Goal: Task Accomplishment & Management: Use online tool/utility

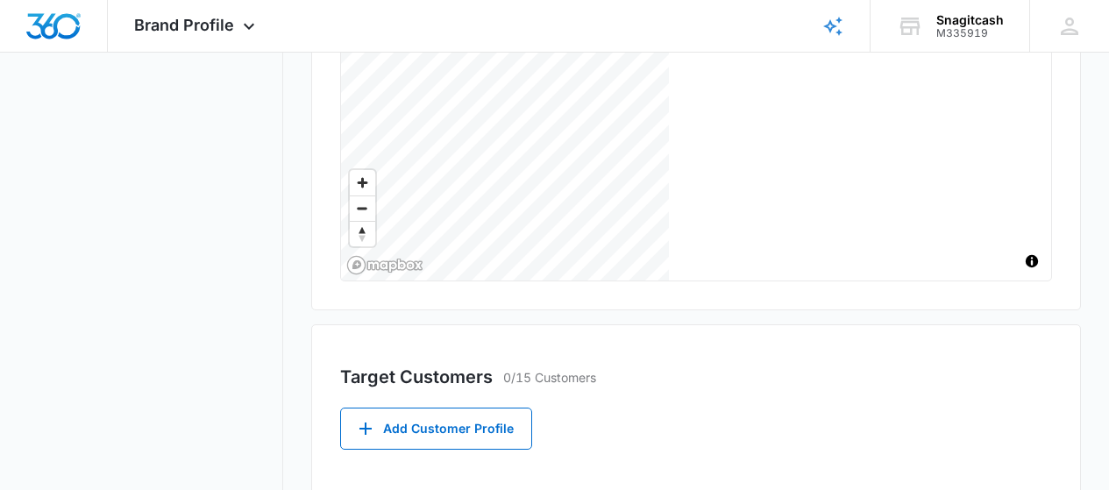
scroll to position [617, 0]
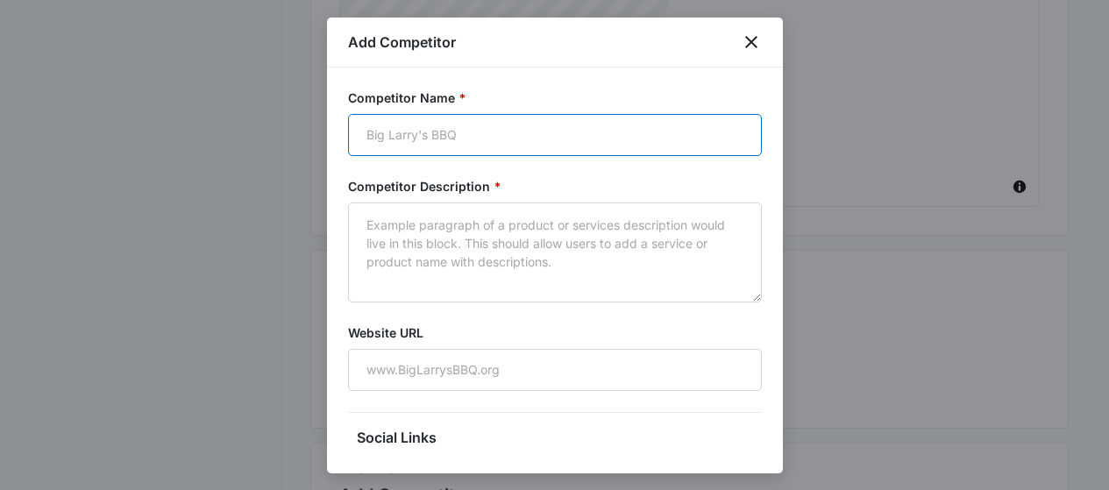
click at [372, 136] on input "Competitor Name *" at bounding box center [555, 135] width 414 height 42
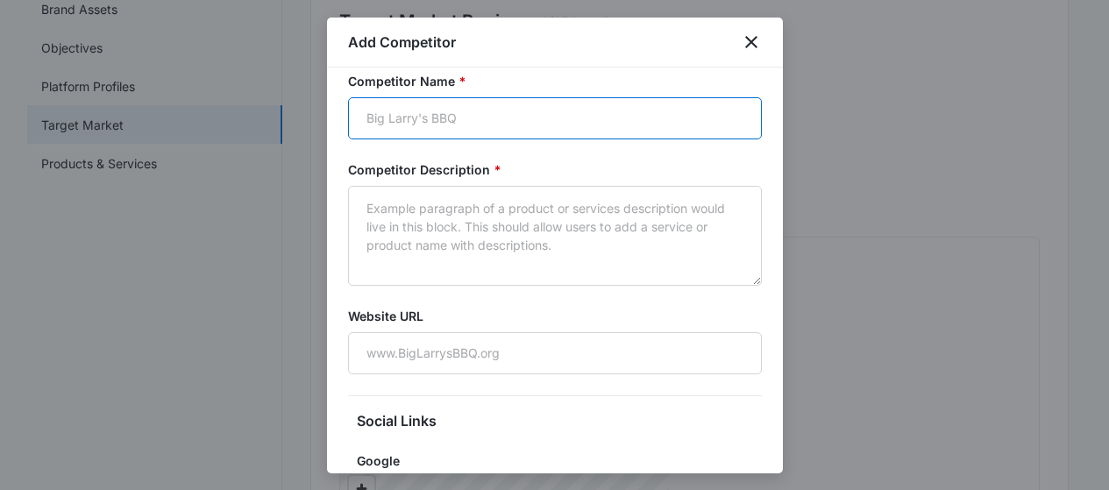
scroll to position [88, 0]
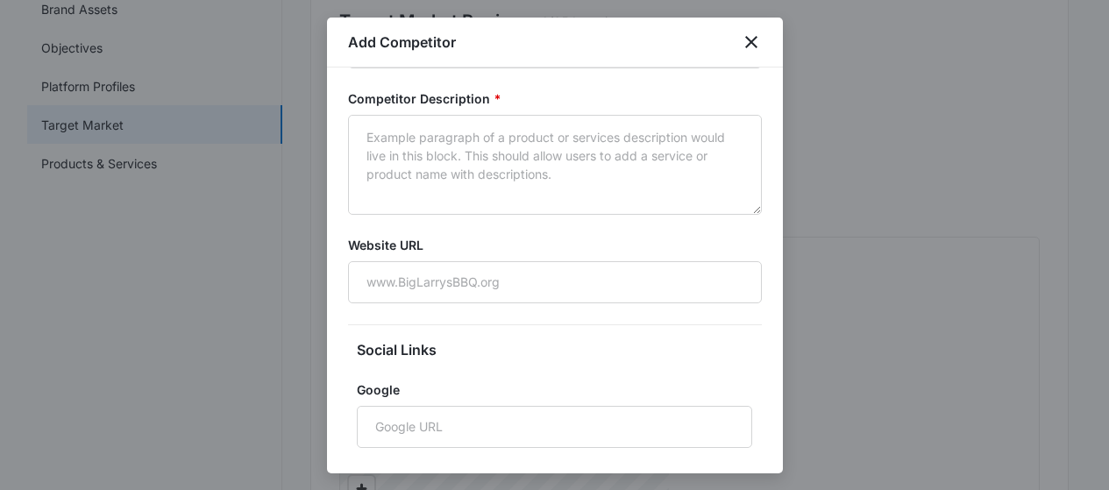
click at [886, 307] on div at bounding box center [554, 245] width 1109 height 490
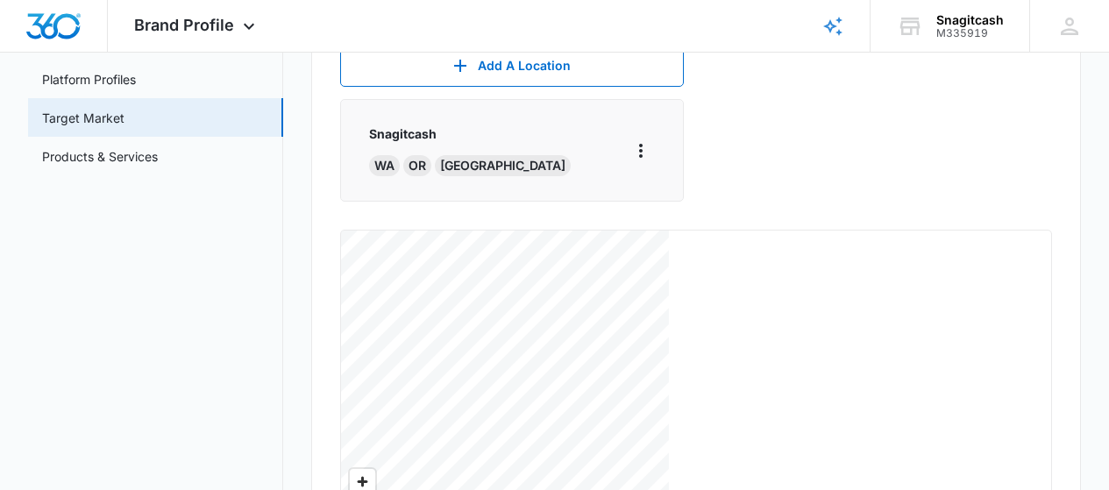
scroll to position [208, 0]
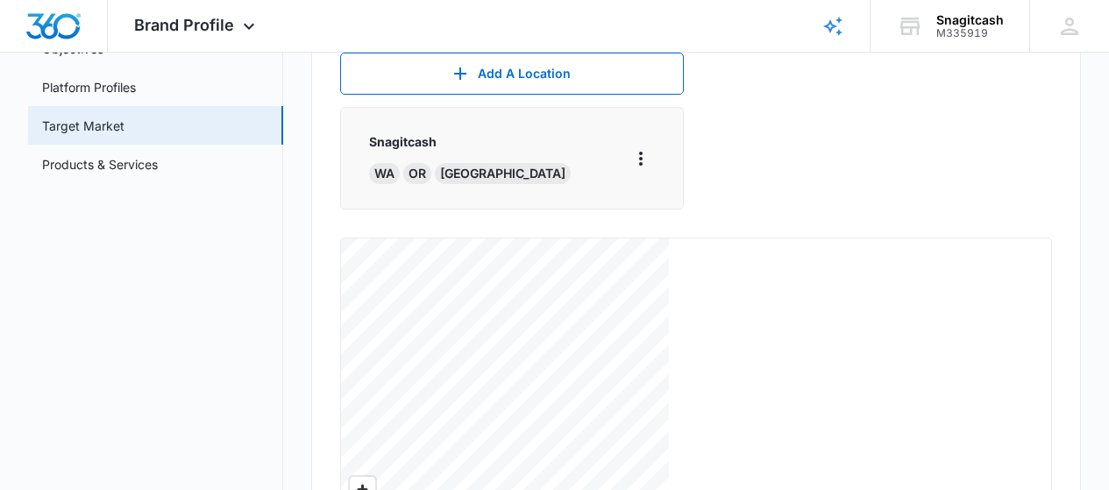
scroll to position [237, 0]
click at [73, 155] on link "Products & Services" at bounding box center [100, 163] width 116 height 18
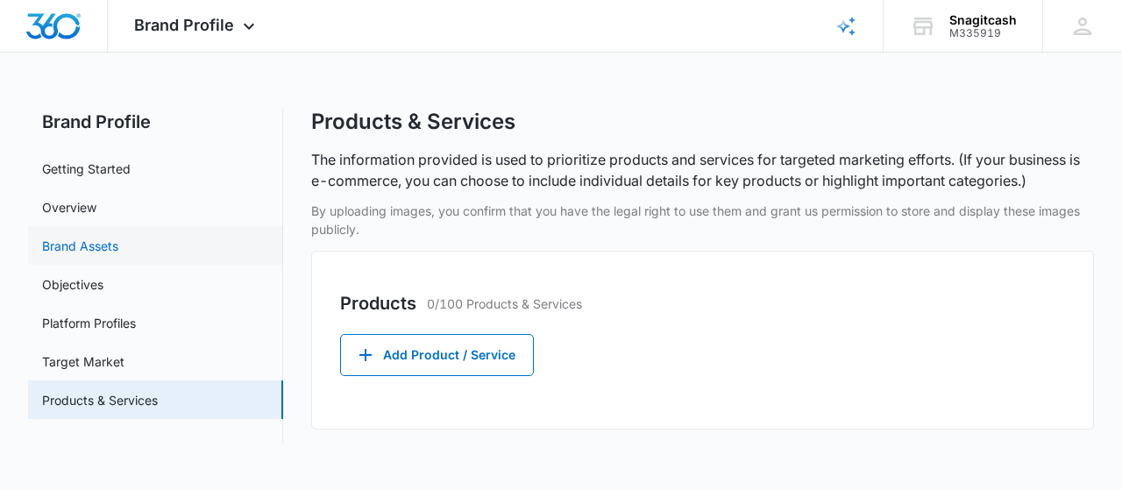
click at [102, 251] on link "Brand Assets" at bounding box center [80, 246] width 76 height 18
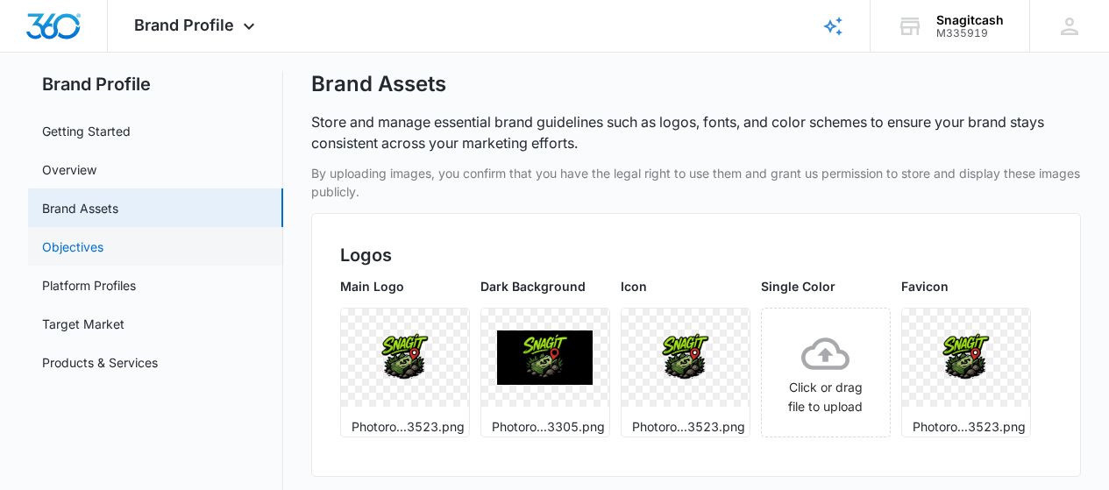
scroll to position [29, 0]
